Goal: Check status: Check status

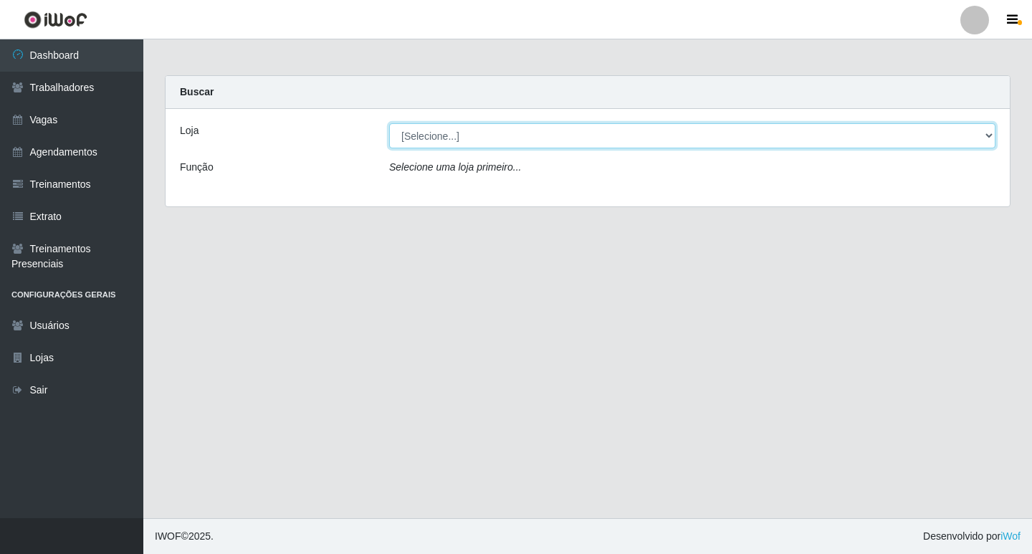
click at [465, 137] on select "[Selecione...] Ideal - Centenário Ideal - Conceição Ideal - Prata" at bounding box center [692, 135] width 606 height 25
select select "231"
click at [389, 123] on select "[Selecione...] Ideal - Centenário Ideal - Conceição Ideal - Prata" at bounding box center [692, 135] width 606 height 25
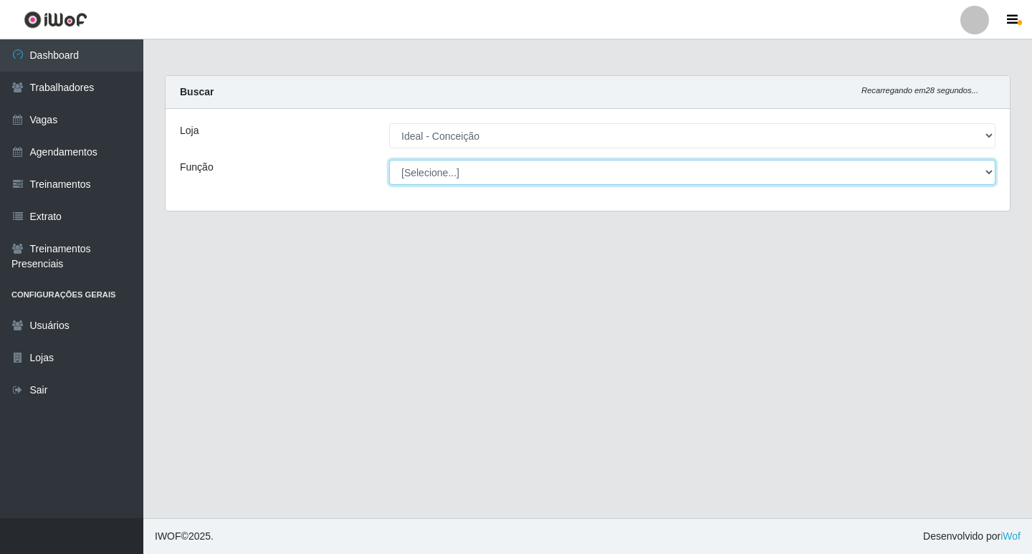
click at [465, 178] on select "[Selecione...] ASG ASG + ASG ++ Auxiliar de Estacionamento Auxiliar de Estacion…" at bounding box center [692, 172] width 606 height 25
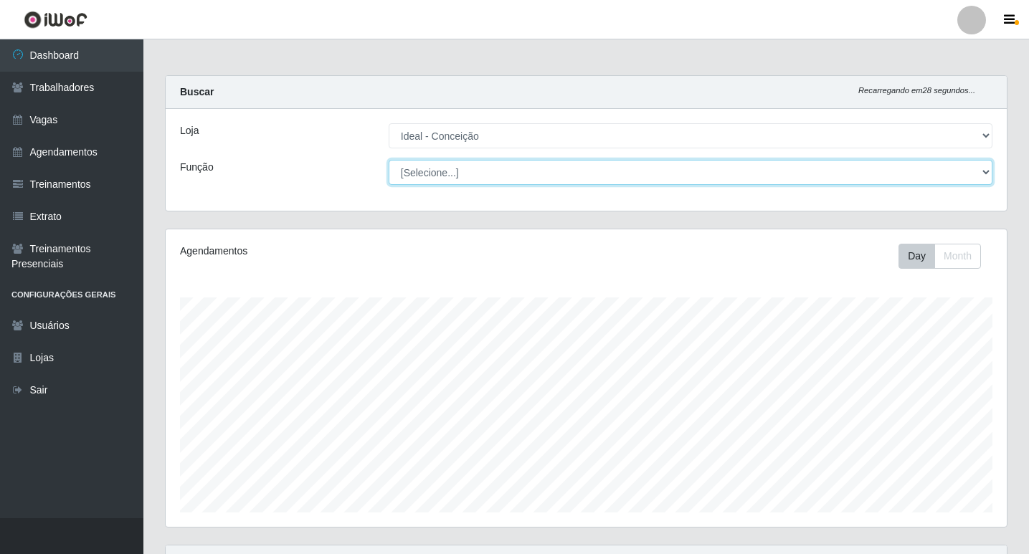
scroll to position [297, 841]
select select "4"
click at [389, 160] on select "[Selecione...] ASG ASG + ASG ++ Auxiliar de Estacionamento Auxiliar de Estacion…" at bounding box center [691, 172] width 604 height 25
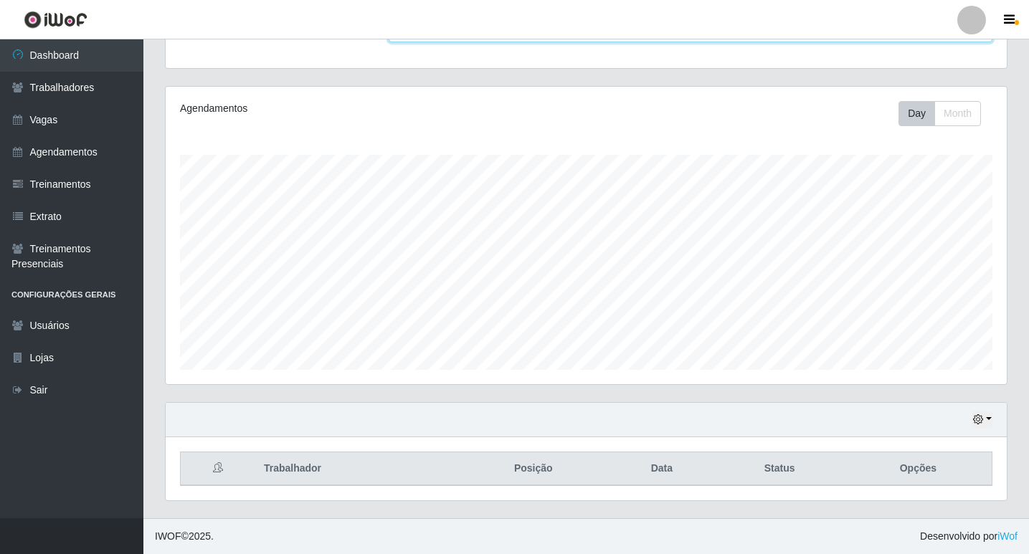
scroll to position [0, 0]
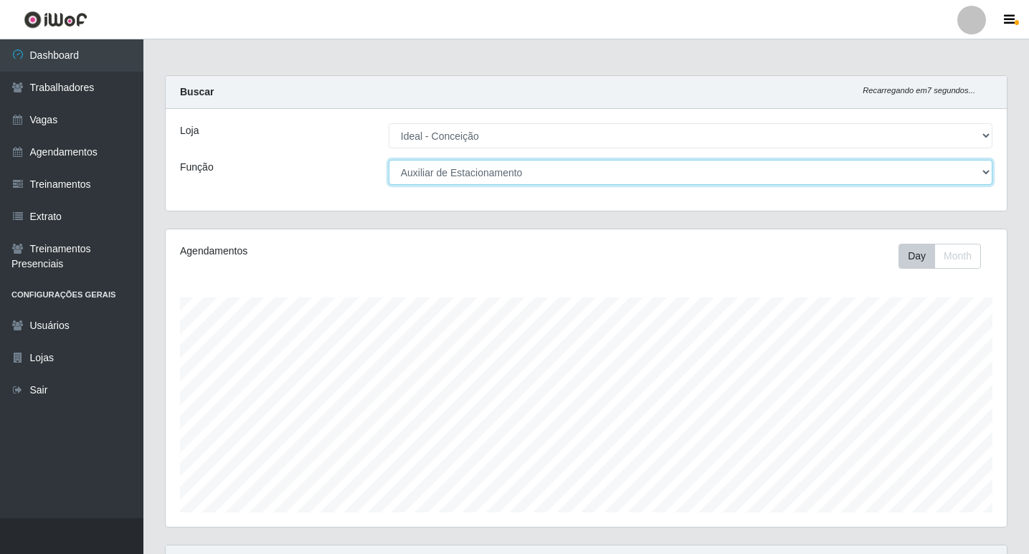
click at [389, 160] on select "[Selecione...] ASG ASG + ASG ++ Auxiliar de Estacionamento Auxiliar de Estacion…" at bounding box center [691, 172] width 604 height 25
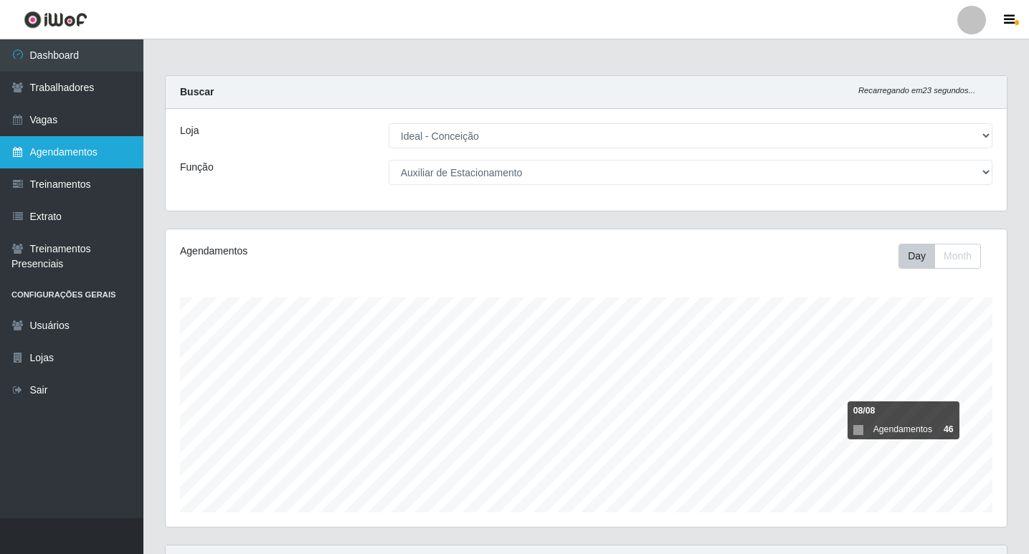
click at [55, 161] on link "Agendamentos" at bounding box center [71, 152] width 143 height 32
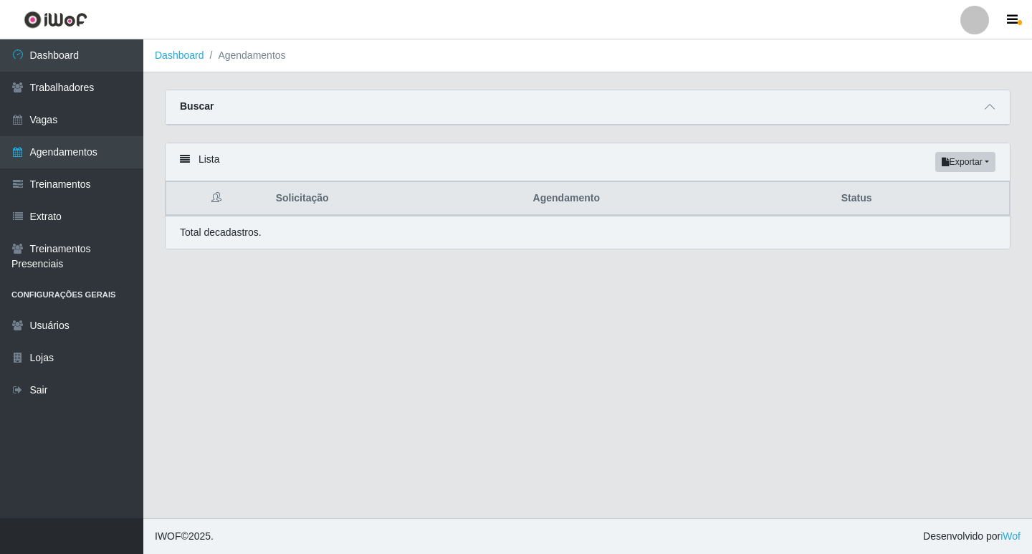
click at [222, 105] on div "Buscar" at bounding box center [588, 107] width 844 height 34
click at [197, 108] on strong "Buscar" at bounding box center [197, 105] width 34 height 11
click at [257, 108] on div "Buscar" at bounding box center [588, 107] width 844 height 34
click at [44, 61] on link "Dashboard" at bounding box center [71, 55] width 143 height 32
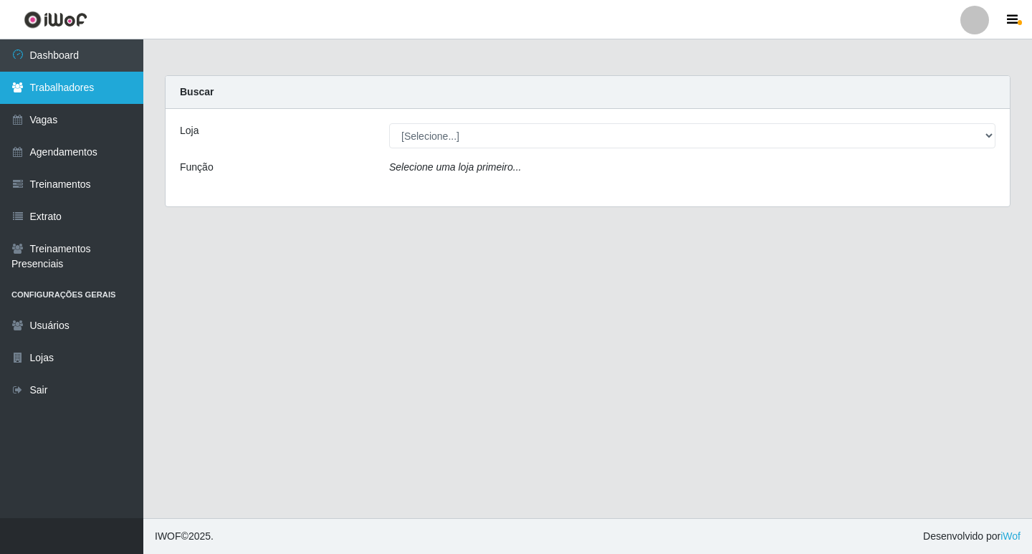
click at [87, 76] on link "Trabalhadores" at bounding box center [71, 88] width 143 height 32
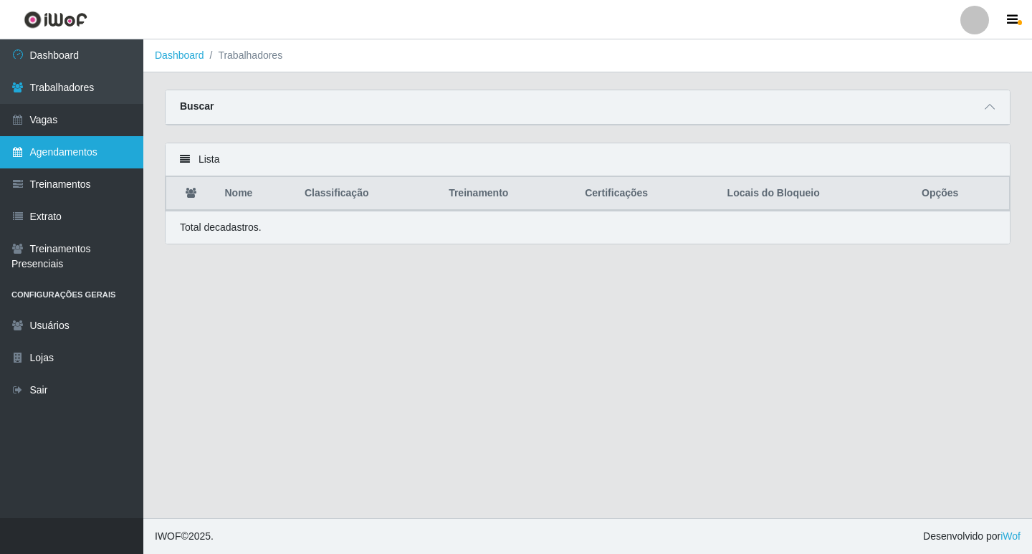
click at [64, 151] on link "Agendamentos" at bounding box center [71, 152] width 143 height 32
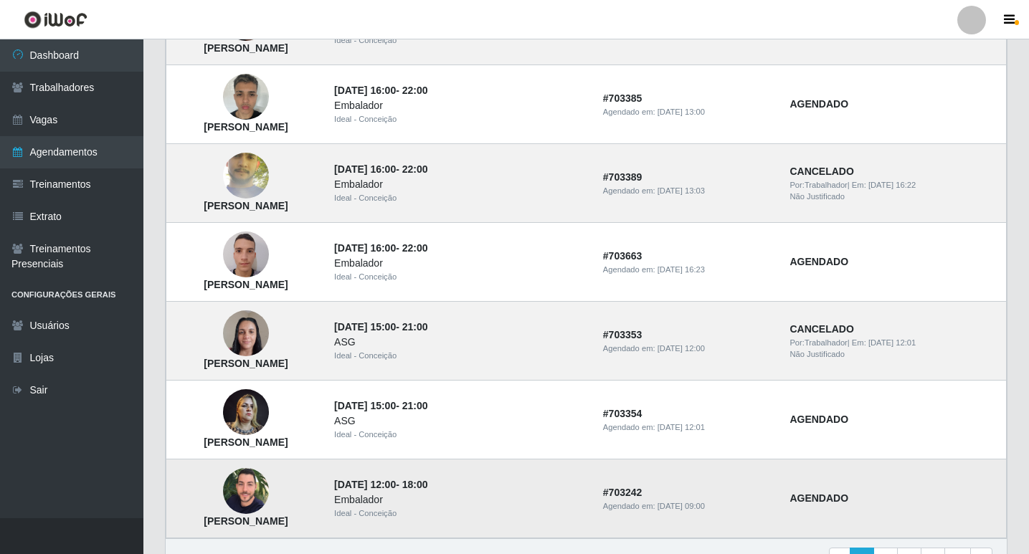
scroll to position [943, 0]
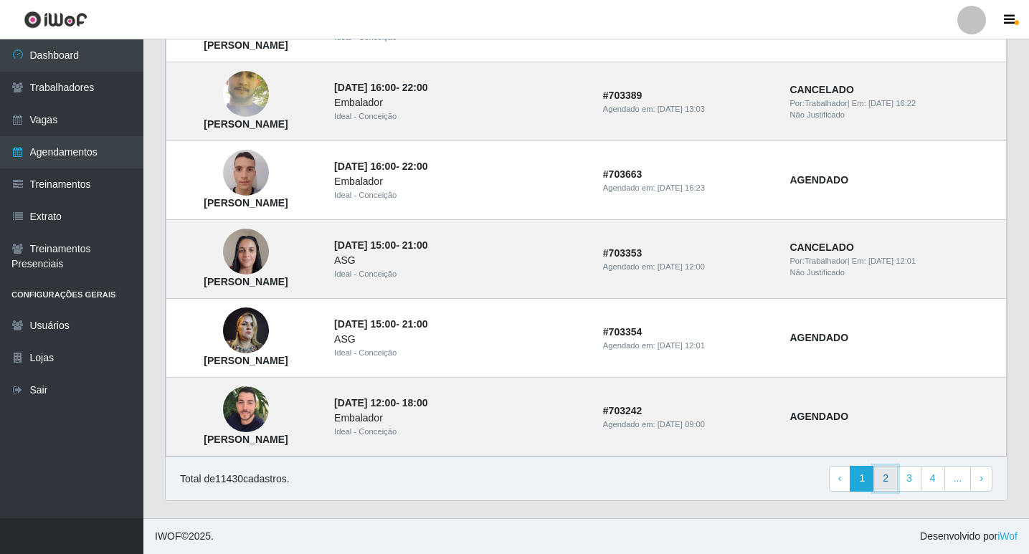
click at [883, 480] on link "2" at bounding box center [885, 479] width 24 height 26
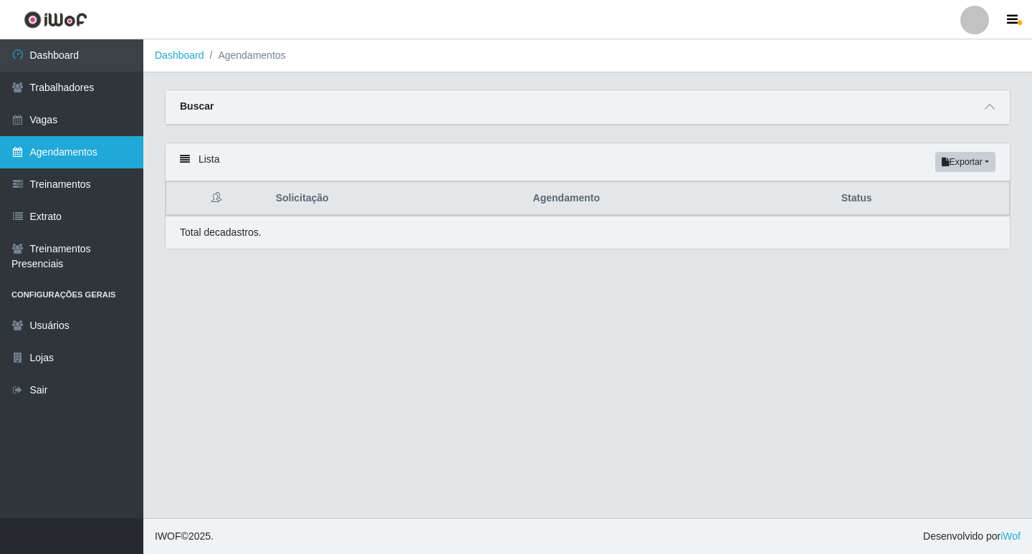
click at [99, 154] on link "Agendamentos" at bounding box center [71, 152] width 143 height 32
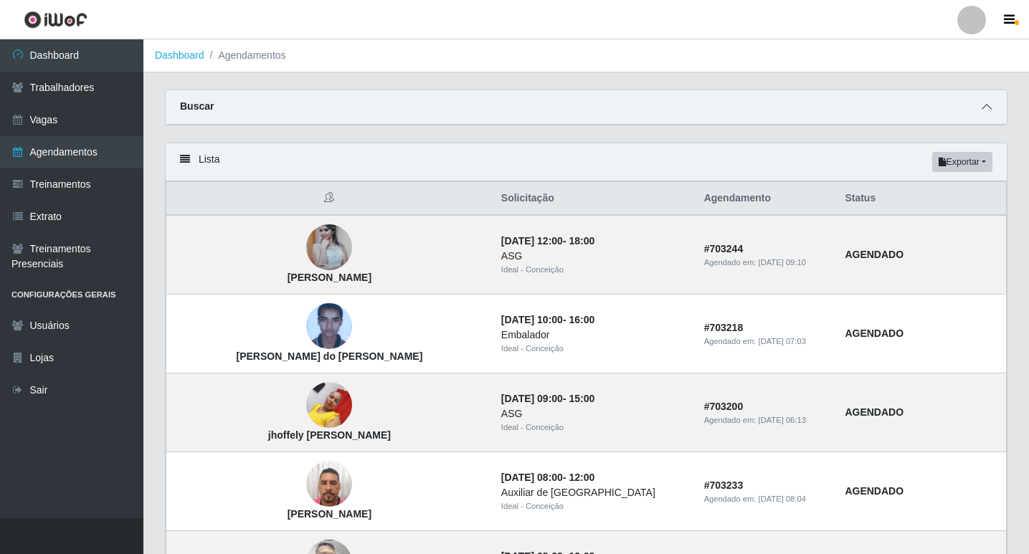
click at [987, 103] on icon at bounding box center [986, 107] width 10 height 10
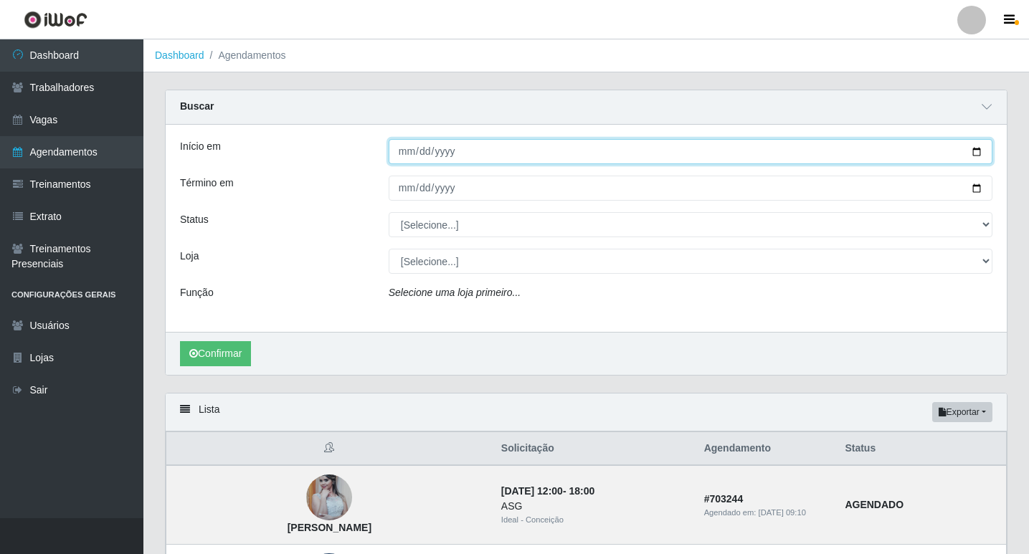
click at [401, 153] on input "Início em" at bounding box center [691, 151] width 604 height 25
type input "[DATE]"
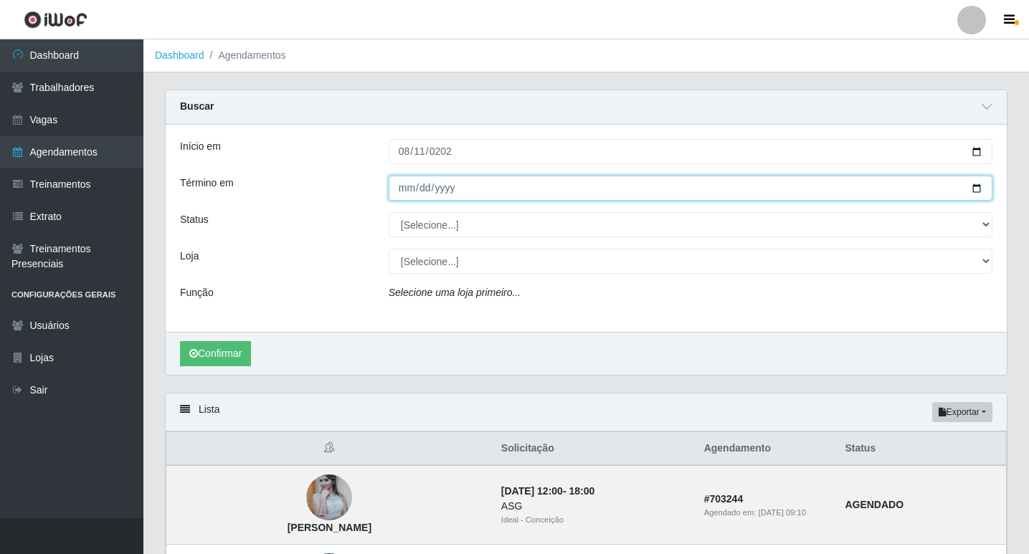
click at [398, 186] on input "Término em" at bounding box center [691, 188] width 604 height 25
type input "[DATE]"
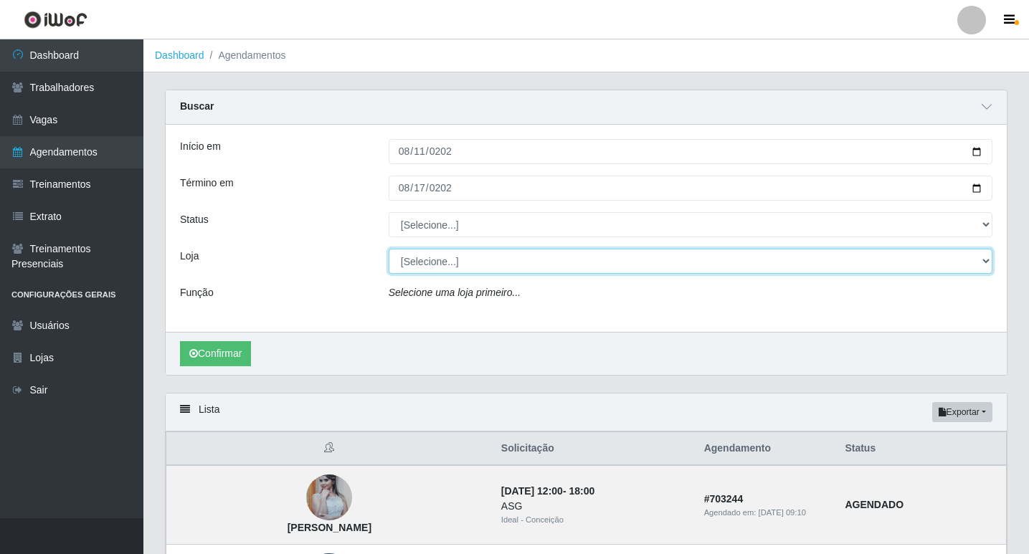
click at [470, 259] on select "[Selecione...] Ideal - Centenário Ideal - Conceição Ideal - Prata" at bounding box center [691, 261] width 604 height 25
select select "231"
click at [389, 249] on select "[Selecione...] Ideal - Centenário Ideal - Conceição Ideal - Prata" at bounding box center [691, 261] width 604 height 25
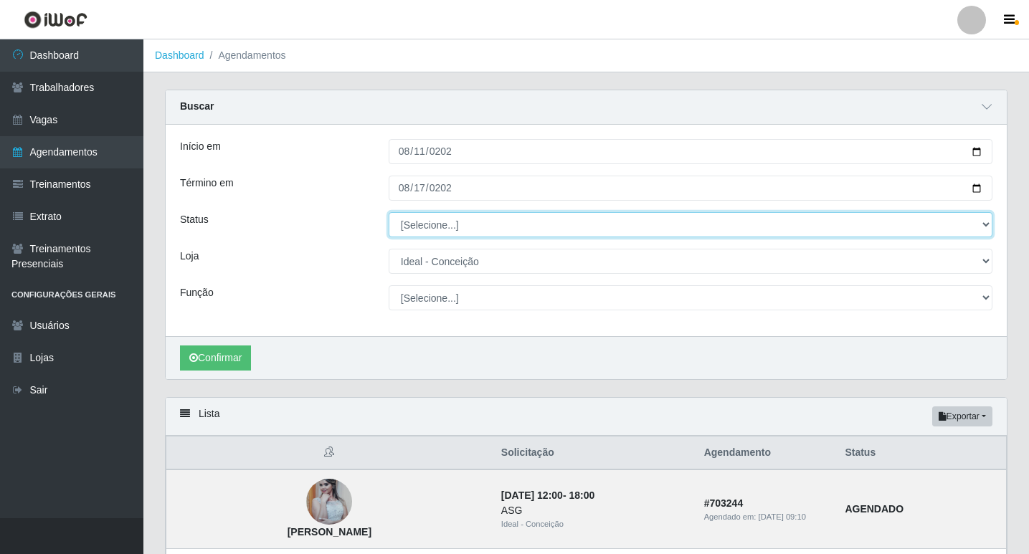
click at [454, 226] on select "[Selecione...] AGENDADO AGUARDANDO LIBERAR EM ANDAMENTO EM REVISÃO FINALIZADO C…" at bounding box center [691, 224] width 604 height 25
click at [389, 213] on select "[Selecione...] AGENDADO AGUARDANDO LIBERAR EM ANDAMENTO EM REVISÃO FINALIZADO C…" at bounding box center [691, 224] width 604 height 25
click at [477, 222] on select "[Selecione...] AGENDADO AGUARDANDO LIBERAR EM ANDAMENTO EM REVISÃO FINALIZADO C…" at bounding box center [691, 224] width 604 height 25
select select "AGENDADO"
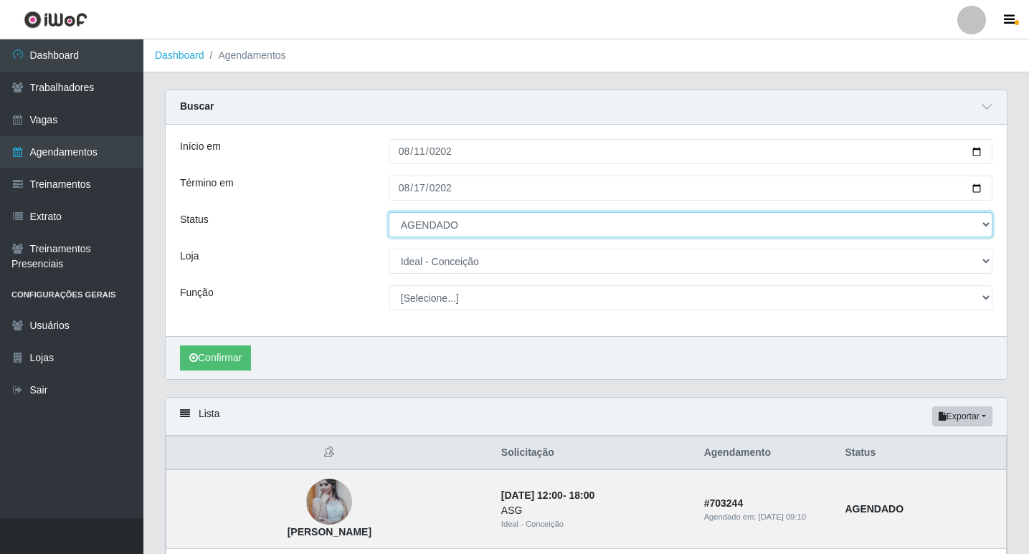
click at [389, 213] on select "[Selecione...] AGENDADO AGUARDANDO LIBERAR EM ANDAMENTO EM REVISÃO FINALIZADO C…" at bounding box center [691, 224] width 604 height 25
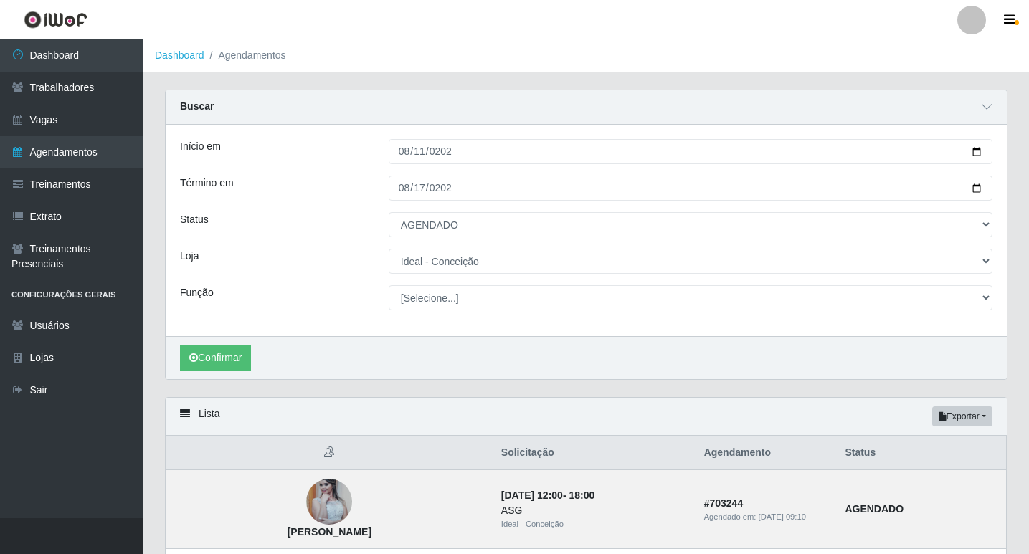
click at [649, 351] on div "Confirmar" at bounding box center [586, 357] width 841 height 43
click at [229, 358] on button "Confirmar" at bounding box center [215, 358] width 71 height 25
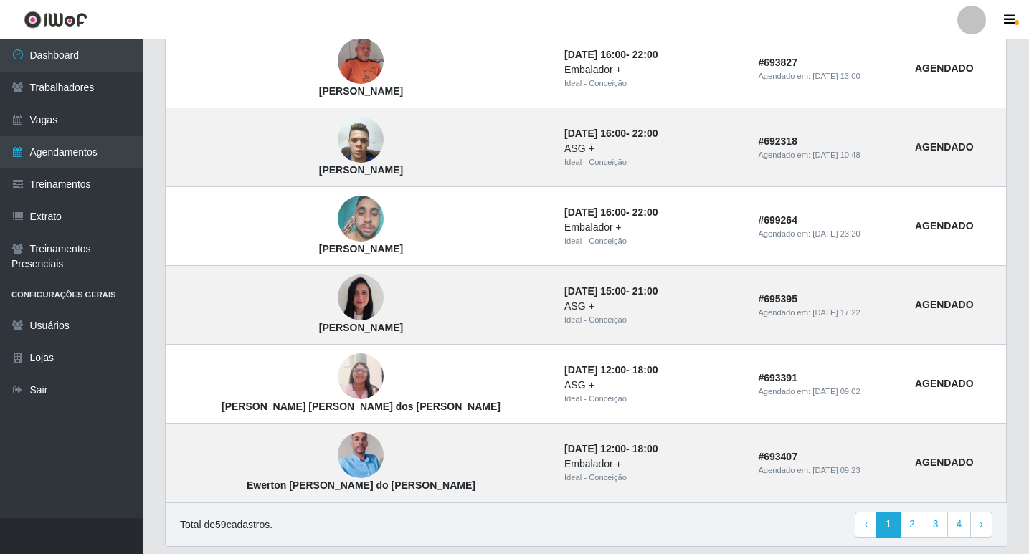
scroll to position [1197, 0]
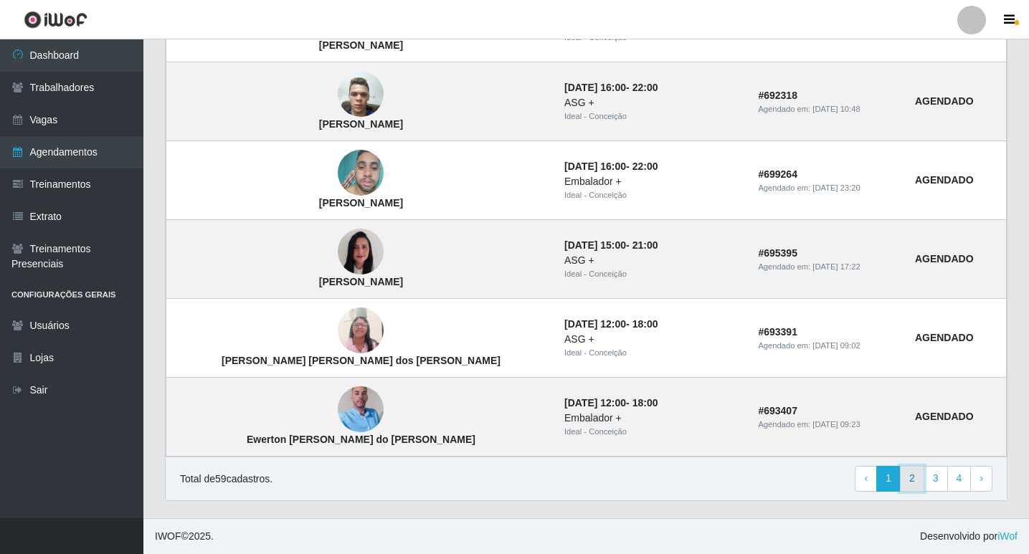
click at [920, 483] on link "2" at bounding box center [912, 479] width 24 height 26
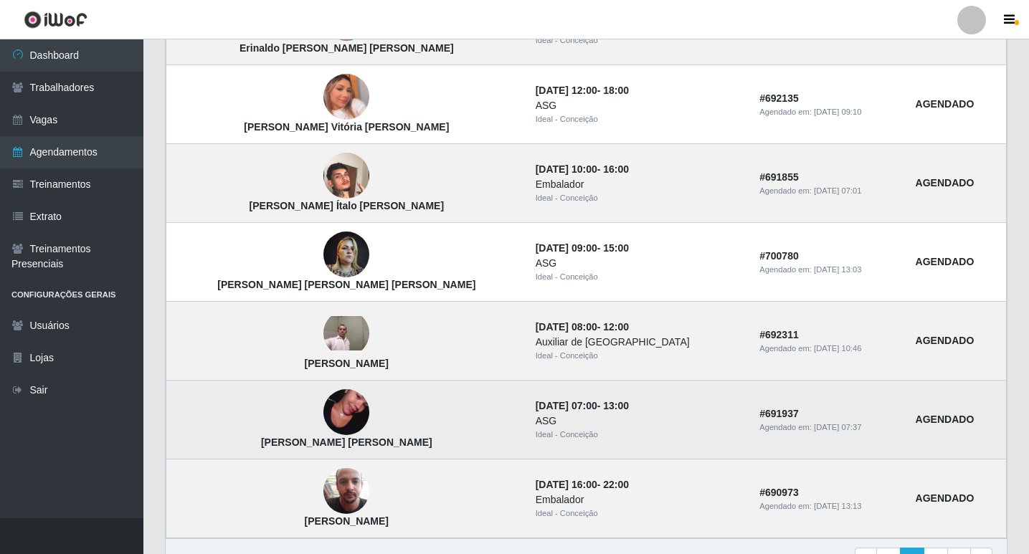
scroll to position [943, 0]
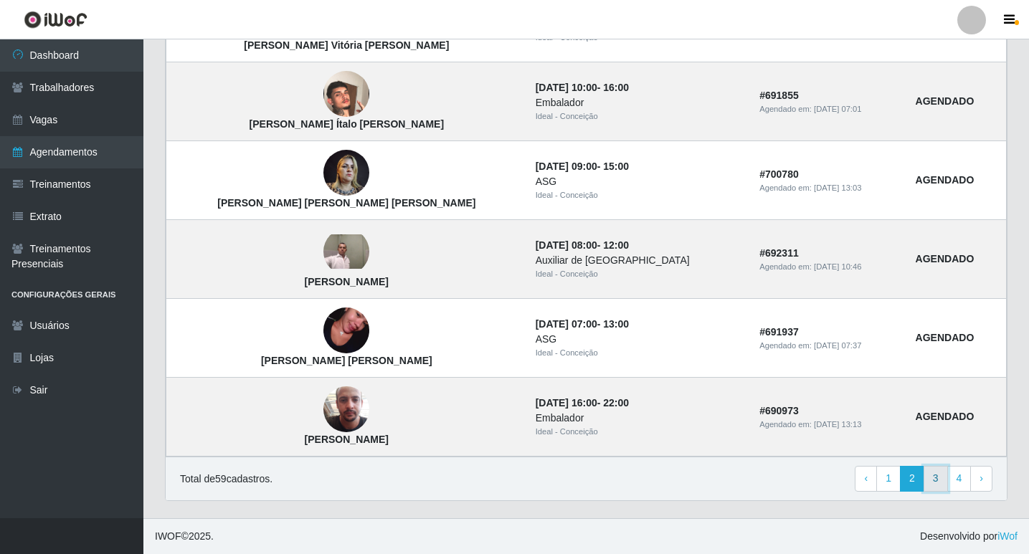
click at [931, 480] on link "3" at bounding box center [935, 479] width 24 height 26
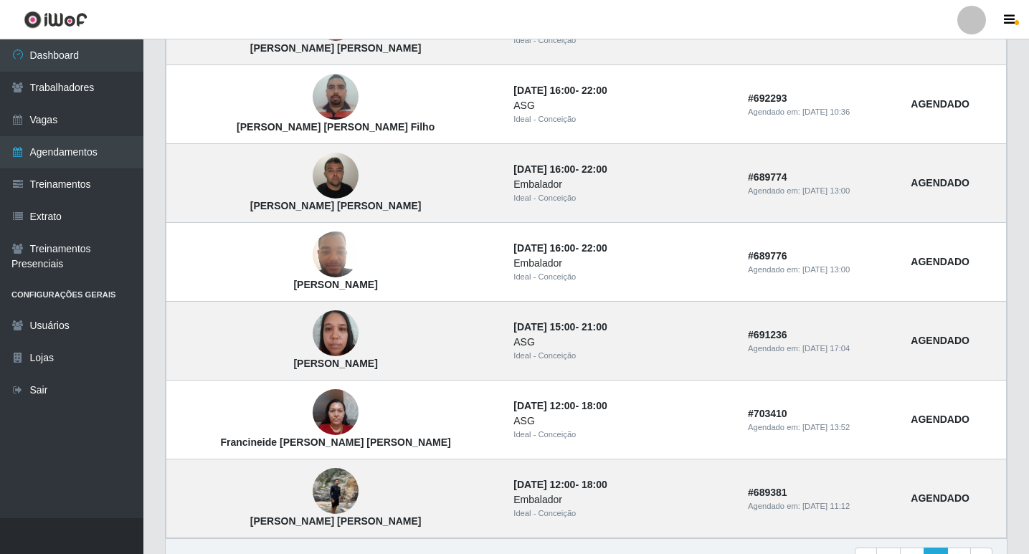
scroll to position [943, 0]
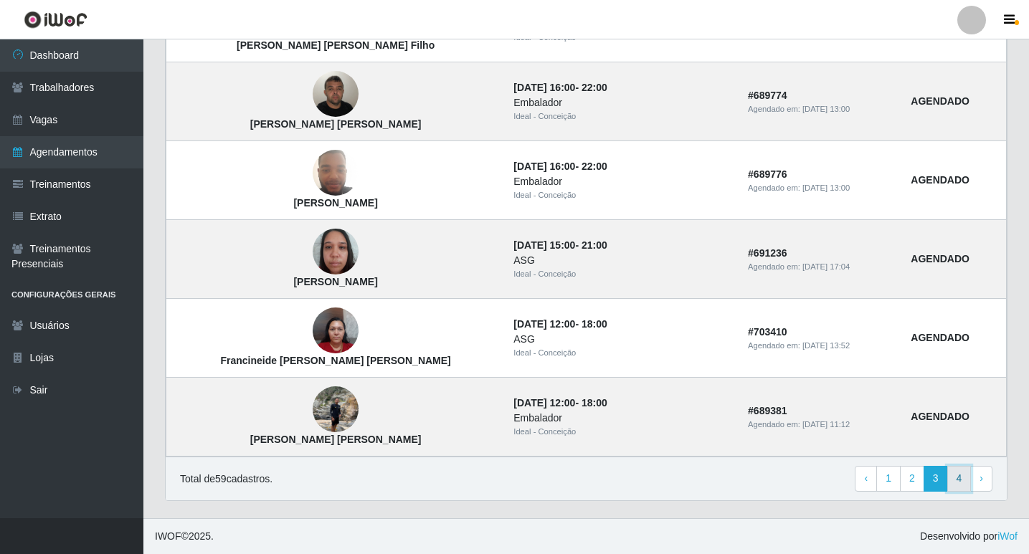
click at [954, 475] on link "4" at bounding box center [959, 479] width 24 height 26
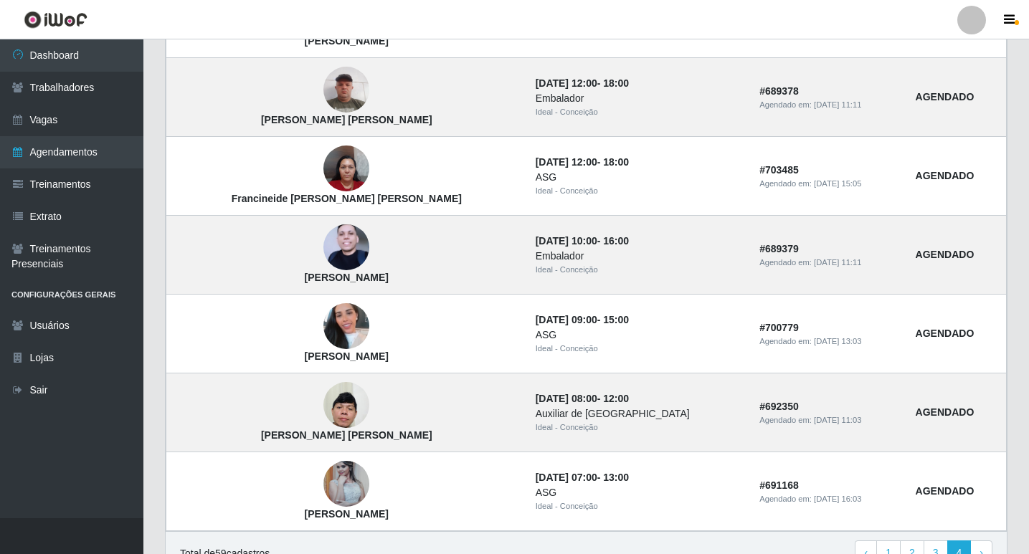
scroll to position [864, 0]
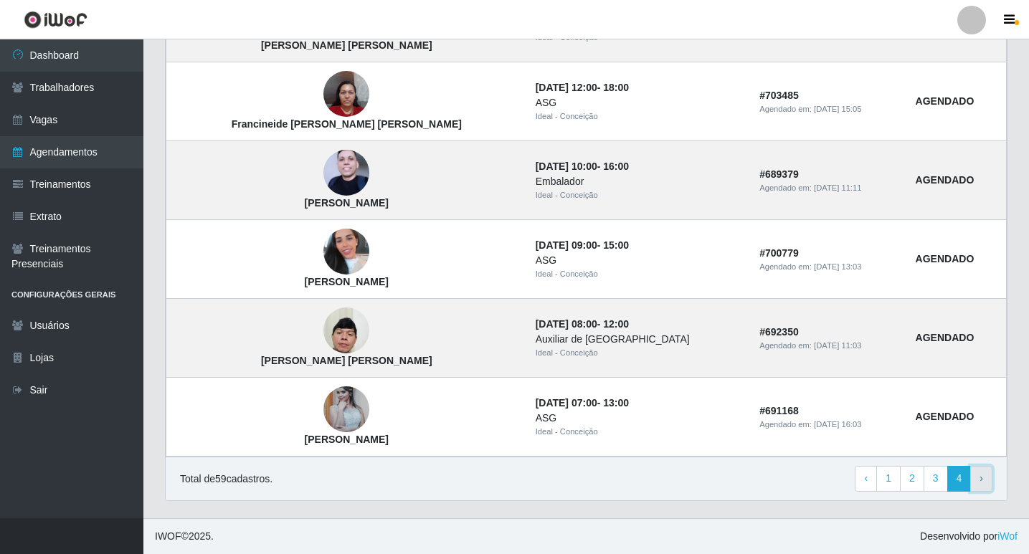
click at [986, 480] on link "› Next" at bounding box center [981, 479] width 22 height 26
